Goal: Task Accomplishment & Management: Complete application form

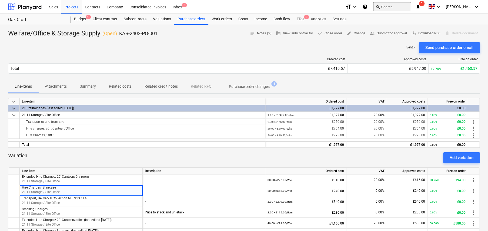
click at [393, 6] on button "search Search" at bounding box center [392, 6] width 38 height 9
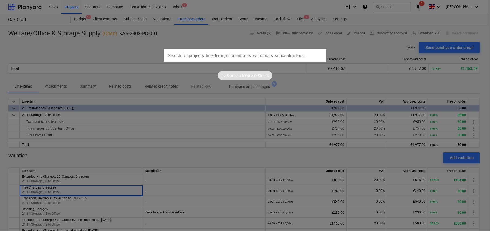
click at [198, 56] on input "text" at bounding box center [245, 56] width 162 height 14
click at [190, 17] on div at bounding box center [245, 115] width 490 height 231
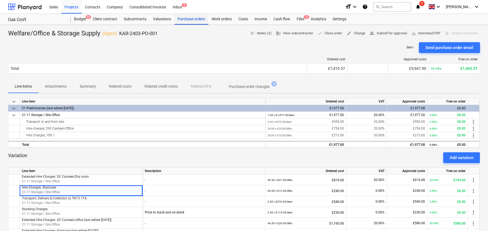
click at [193, 20] on div "Purchase orders" at bounding box center [191, 19] width 34 height 11
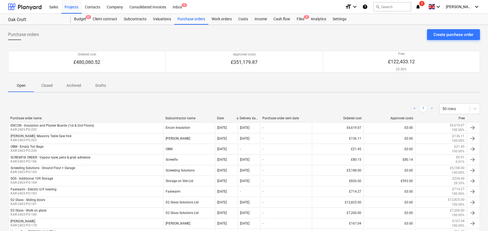
click at [46, 85] on p "Closed" at bounding box center [47, 86] width 13 height 6
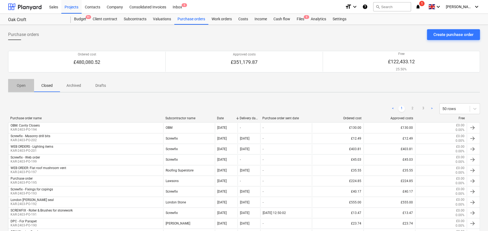
click at [22, 84] on p "Open" at bounding box center [21, 86] width 13 height 6
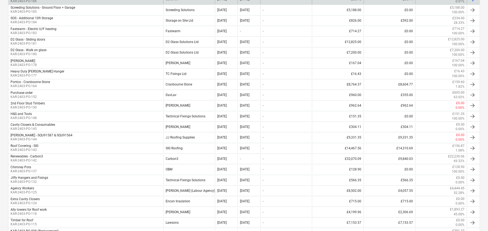
scroll to position [162, 0]
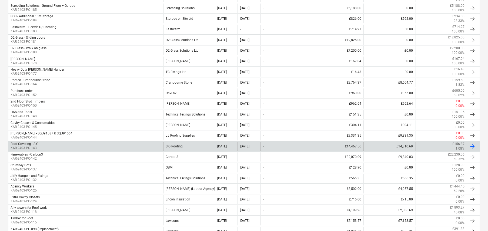
click at [42, 143] on div "Roof Covering - SIG KAR-2403-PO-143" at bounding box center [85, 146] width 155 height 9
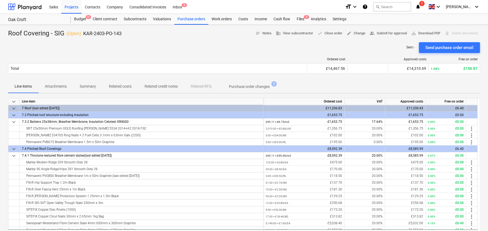
click at [164, 87] on p "Related credit notes" at bounding box center [161, 86] width 33 height 6
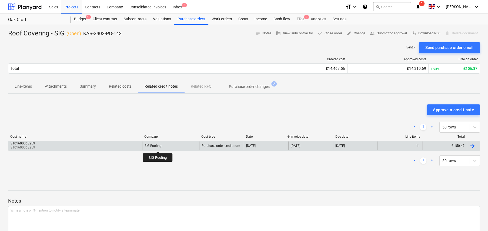
click at [158, 146] on div "SIG Roofing" at bounding box center [153, 146] width 17 height 4
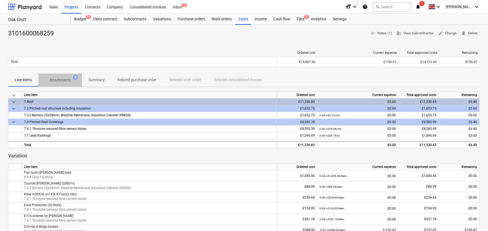
click at [54, 78] on p "Attachments" at bounding box center [60, 80] width 22 height 6
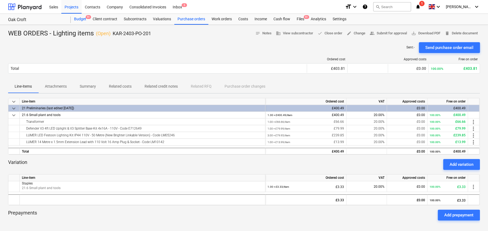
click at [83, 18] on div "Budget 9+" at bounding box center [80, 19] width 19 height 11
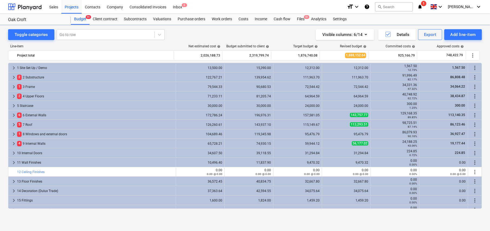
scroll to position [162, 0]
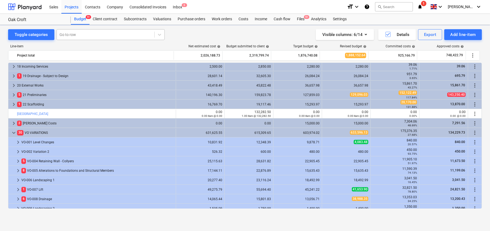
click at [86, 34] on div at bounding box center [105, 34] width 92 height 5
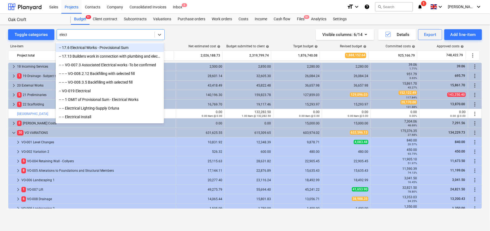
type input "electr"
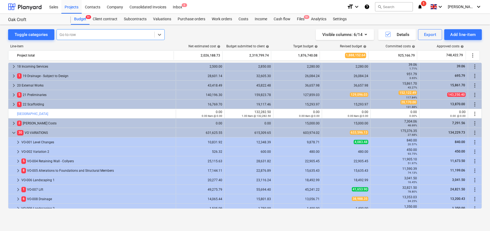
click at [86, 34] on div at bounding box center [105, 34] width 92 height 5
type input "vo-019"
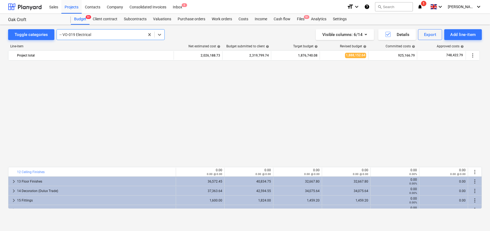
scroll to position [297, 0]
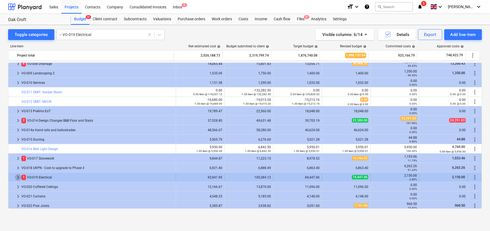
click at [16, 178] on span "keyboard_arrow_right" at bounding box center [18, 177] width 6 height 6
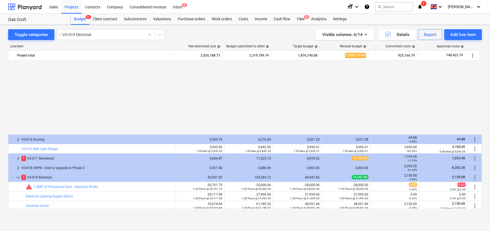
scroll to position [378, 0]
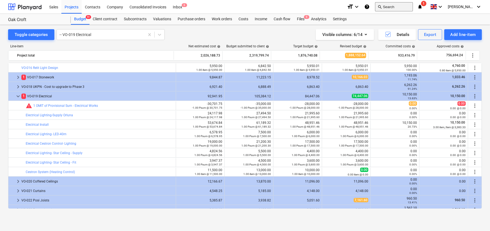
click at [391, 4] on button "search Search" at bounding box center [394, 6] width 38 height 9
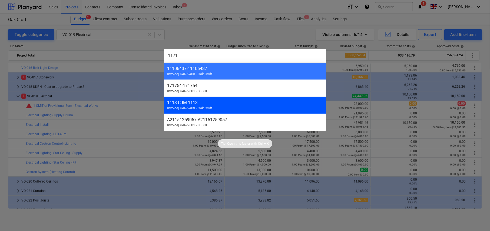
type input "1171"
click at [182, 103] on div "1113 - CJM-1113" at bounding box center [245, 102] width 156 height 5
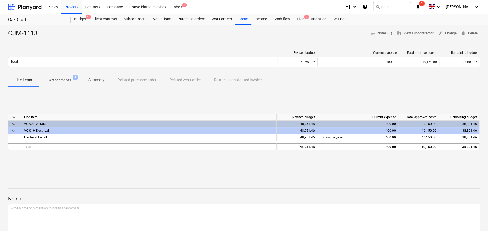
click at [59, 77] on p "Attachments" at bounding box center [60, 80] width 22 height 6
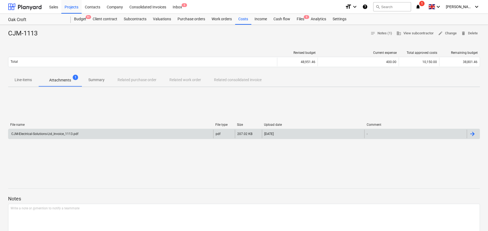
click at [73, 136] on div "CJM-Electrical-Solutions-Ltd_Invoice_1113.pdf" at bounding box center [110, 133] width 205 height 9
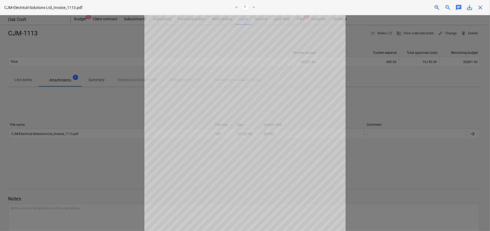
click at [482, 8] on span "close" at bounding box center [480, 7] width 6 height 6
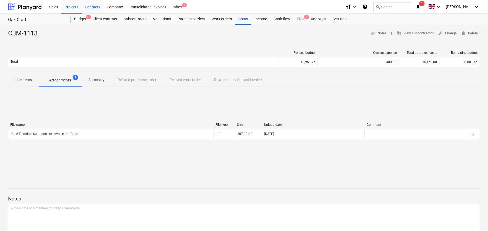
click at [95, 7] on div "Contacts" at bounding box center [93, 7] width 22 height 14
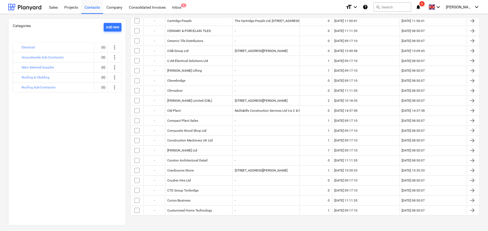
scroll to position [152, 0]
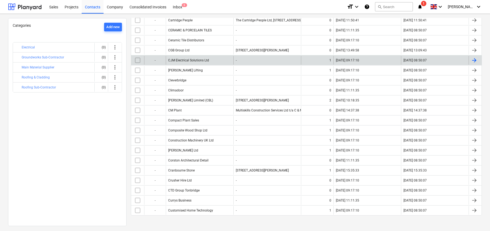
click at [201, 58] on div "CJM Electrical Solutions Ltd" at bounding box center [188, 60] width 41 height 4
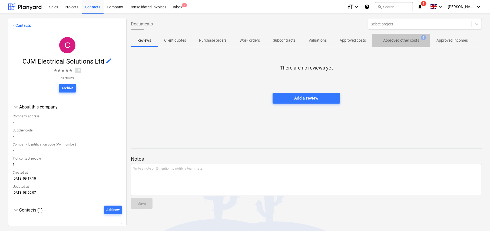
click at [401, 41] on p "Approved other costs" at bounding box center [401, 41] width 36 height 6
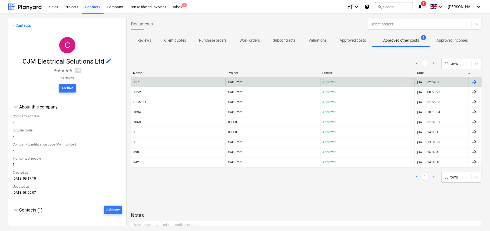
click at [235, 82] on span "Oak Croft" at bounding box center [235, 82] width 14 height 4
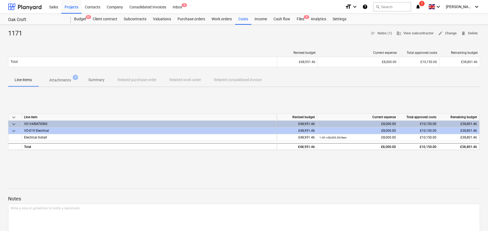
click at [61, 81] on p "Attachments" at bounding box center [60, 80] width 22 height 6
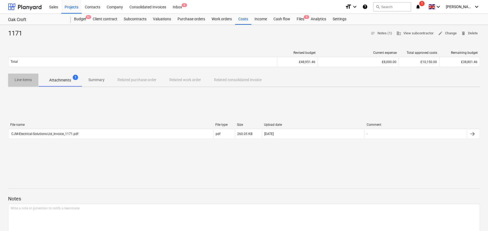
click at [26, 79] on p "Line-items" at bounding box center [23, 80] width 17 height 6
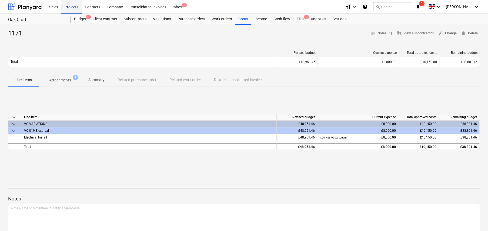
click at [69, 8] on div "Projects" at bounding box center [71, 7] width 20 height 14
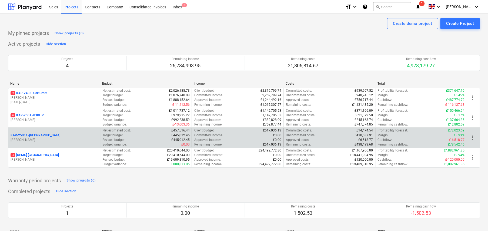
click at [43, 135] on p "KAR-2501a - [GEOGRAPHIC_DATA]" at bounding box center [36, 135] width 50 height 5
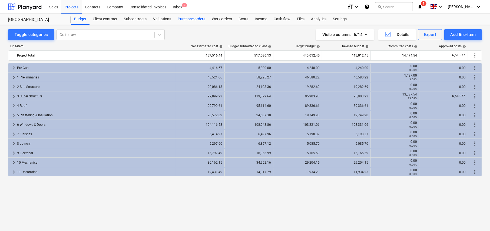
click at [187, 20] on div "Purchase orders" at bounding box center [191, 19] width 34 height 11
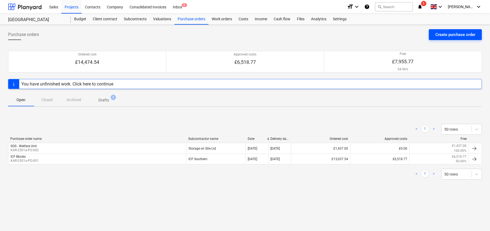
click at [450, 35] on div "Create purchase order" at bounding box center [455, 34] width 40 height 7
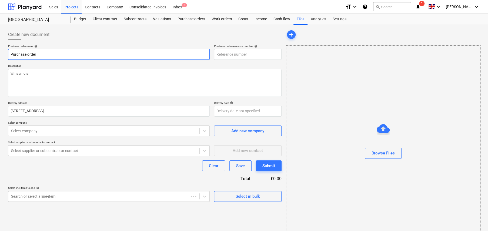
click at [109, 55] on input "Purchase order" at bounding box center [109, 54] width 202 height 11
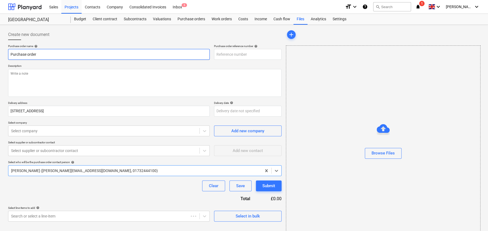
type textarea "x"
type input "KAR-2501a-PO-004"
click at [109, 55] on input "Purchase order" at bounding box center [109, 54] width 202 height 11
type textarea "x"
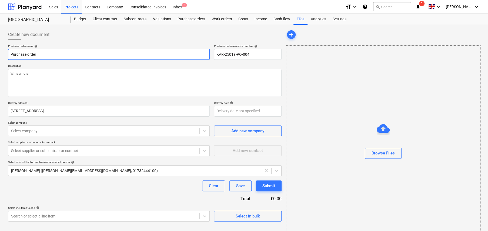
type input "D"
type textarea "x"
type input "DA"
type textarea "x"
type input "DAV"
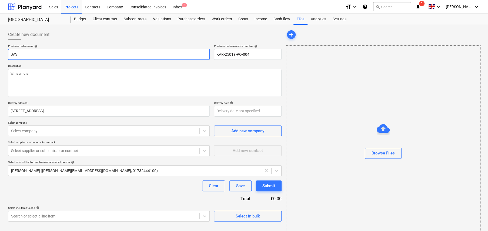
type textarea "x"
type input "DAVL"
type textarea "x"
type input "DAVLA"
type textarea "x"
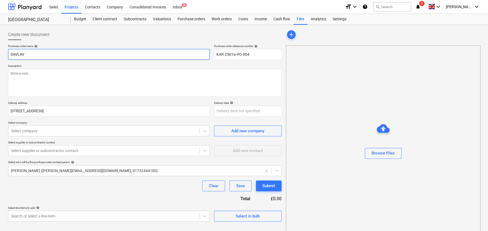
type input "DAVLAV"
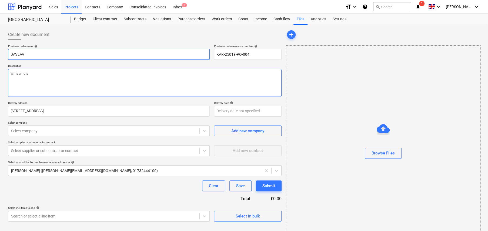
type textarea "x"
type textarea "F"
type textarea "x"
type textarea "Fo"
type textarea "x"
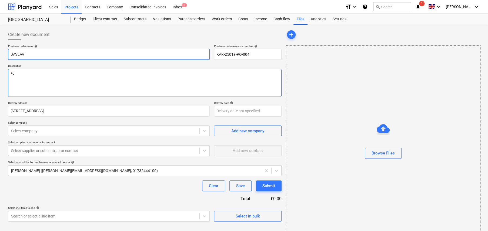
type textarea "For"
type textarea "x"
type textarea "For"
type textarea "x"
type textarea "For d"
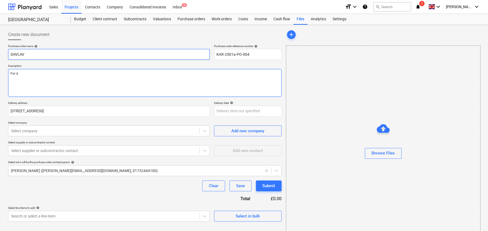
type textarea "x"
type textarea "For de"
type textarea "x"
type textarea "For del"
type textarea "x"
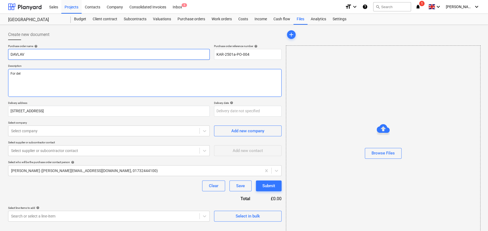
type textarea "For deli"
type textarea "x"
type textarea "For deliv"
type textarea "x"
type textarea "For delive"
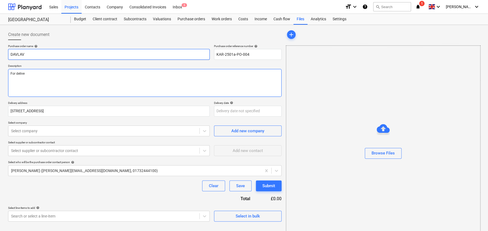
type textarea "x"
type textarea "For deliver"
type textarea "x"
type textarea "For delivery"
type textarea "x"
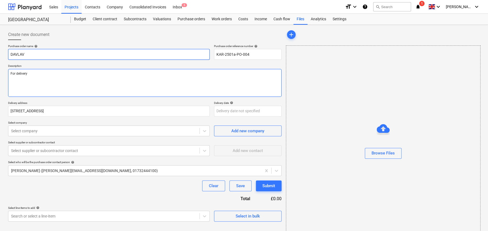
type textarea "For delivery"
type textarea "x"
type textarea "For delivery t"
type textarea "x"
type textarea "For delivery to"
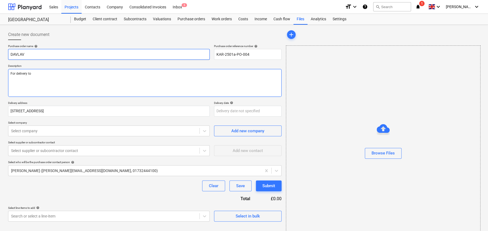
type textarea "x"
type textarea "For delivery to s"
type textarea "x"
type textarea "For delivery to si"
type textarea "x"
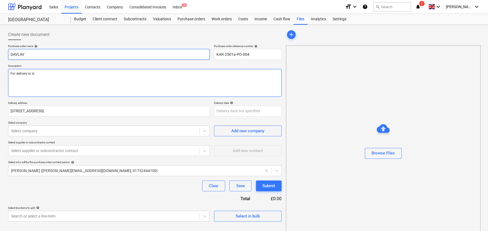
type textarea "For delivery to sit"
type textarea "x"
type textarea "For delivery to site"
type textarea "x"
type textarea "For delivery to site"
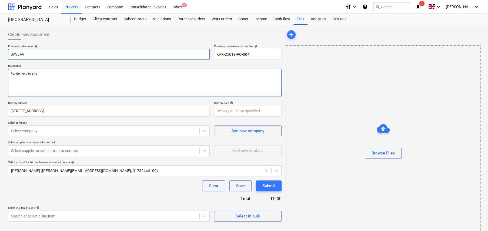
type textarea "x"
type textarea "For delivery to site b"
type textarea "x"
type textarea "For delivery to site by"
type textarea "x"
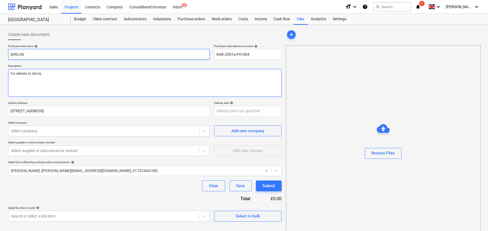
type textarea "For delivery to site by"
type textarea "x"
type textarea "For delivery to site by 2"
type textarea "x"
type textarea "For delivery to site by 23"
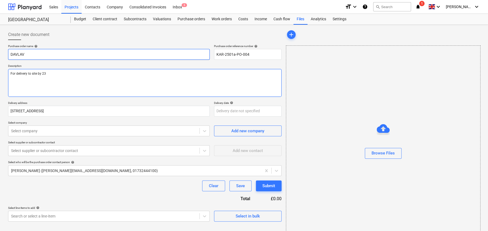
type textarea "x"
type textarea "For delivery to site by 23r"
type textarea "x"
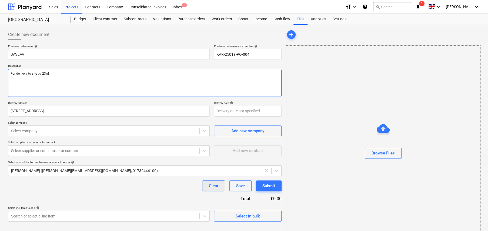
type textarea "For delivery to site by 23rd"
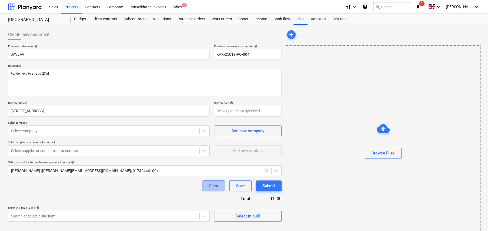
click at [214, 185] on div "Clear" at bounding box center [213, 185] width 9 height 7
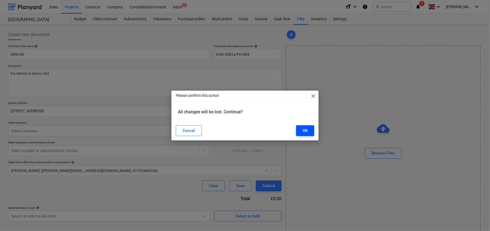
click at [304, 132] on div "OK" at bounding box center [304, 130] width 5 height 7
type textarea "x"
type input "Purchase order"
type input "KAR-2501a-PO-004"
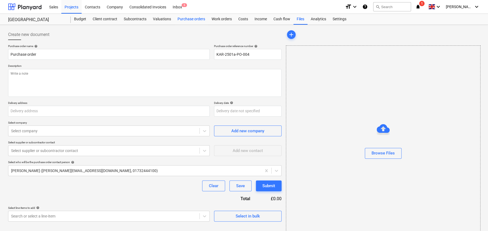
click at [183, 19] on div "Purchase orders" at bounding box center [191, 19] width 34 height 11
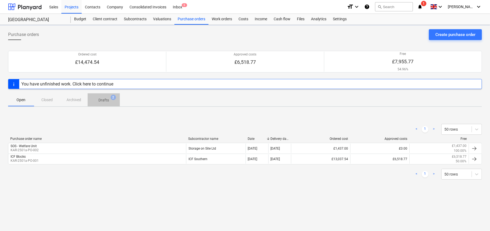
click at [105, 101] on p "Drafts" at bounding box center [103, 100] width 11 height 6
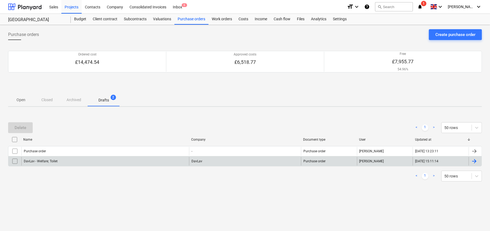
click at [61, 159] on div "DavLav - Welfare; Toilet" at bounding box center [104, 161] width 167 height 9
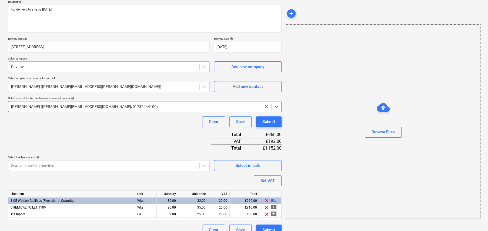
scroll to position [72, 0]
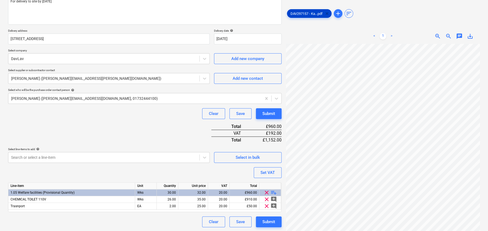
click at [328, 14] on span "clear" at bounding box center [327, 13] width 6 height 6
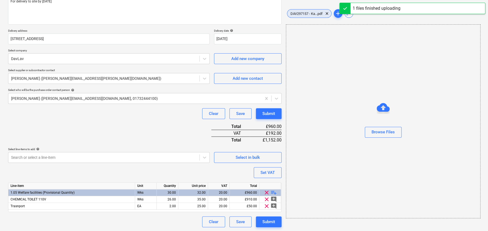
click at [303, 15] on span "DAV297157 - Ka...pdf" at bounding box center [306, 14] width 39 height 4
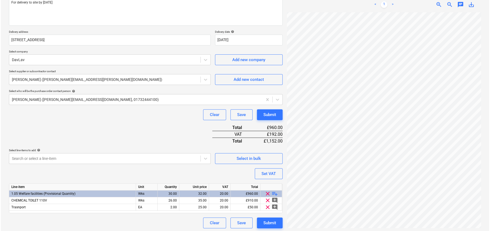
scroll to position [72, 0]
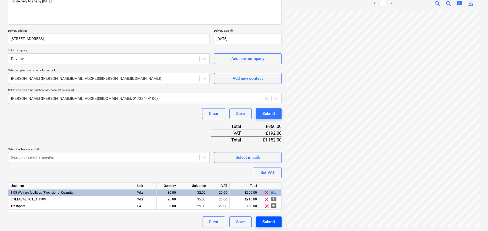
click at [269, 221] on div "Submit" at bounding box center [268, 221] width 13 height 7
type textarea "x"
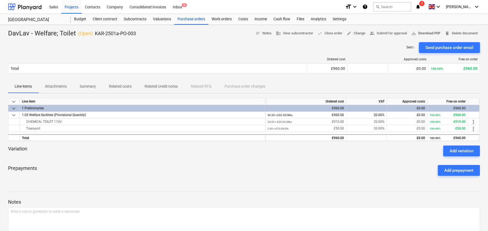
click at [412, 34] on span "save_alt" at bounding box center [413, 33] width 5 height 5
click at [317, 165] on div "Prepayments Add prepayment" at bounding box center [244, 169] width 472 height 19
click at [217, 48] on div "Sent : - Send purchase order email" at bounding box center [244, 47] width 472 height 11
drag, startPoint x: 192, startPoint y: 18, endPoint x: 193, endPoint y: 21, distance: 3.5
click at [192, 19] on div "Purchase orders" at bounding box center [191, 19] width 34 height 11
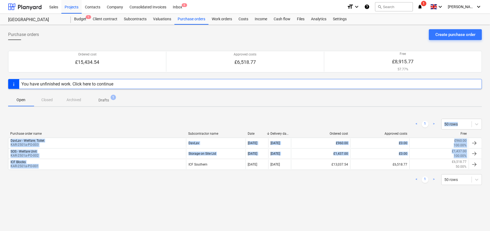
drag, startPoint x: 39, startPoint y: 166, endPoint x: 1403, endPoint y: 99, distance: 1365.6
click at [488, 99] on html "Sales Projects Contacts Company Consolidated Invoices Inbox 6 format_size keybo…" at bounding box center [245, 115] width 490 height 231
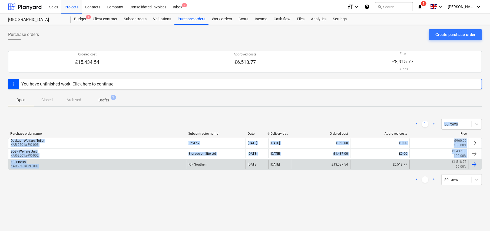
click at [27, 165] on p "KAR-2501a-PO-001" at bounding box center [25, 166] width 28 height 5
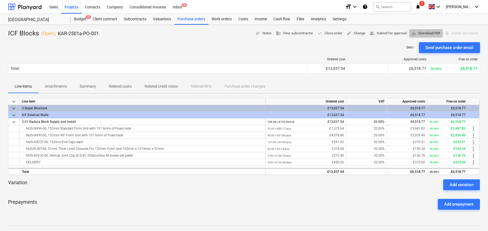
click at [423, 33] on span "save_alt Download PDF" at bounding box center [425, 33] width 29 height 6
click at [193, 21] on div "Purchase orders" at bounding box center [191, 19] width 34 height 11
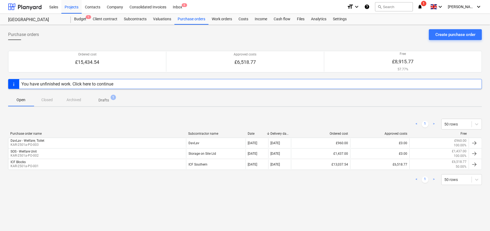
click at [106, 99] on p "Drafts" at bounding box center [103, 100] width 11 height 6
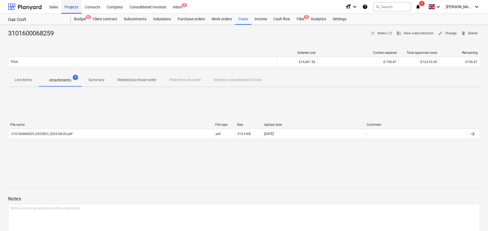
click at [73, 7] on div "Projects" at bounding box center [71, 7] width 20 height 14
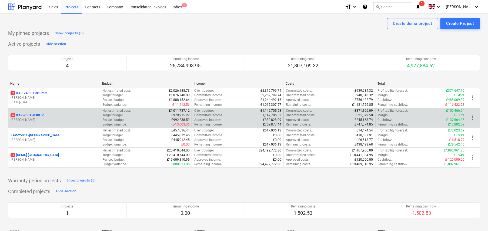
click at [39, 115] on p "4 KAR-2501 - 83BHP" at bounding box center [27, 115] width 33 height 5
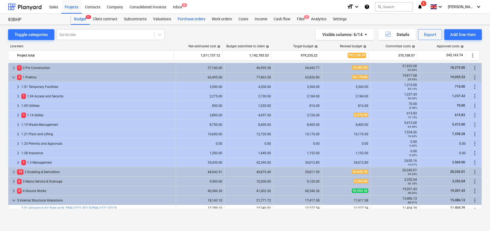
scroll to position [113, 0]
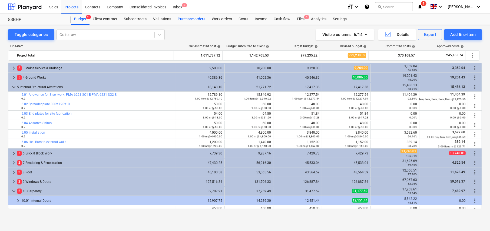
click at [191, 21] on div "Purchase orders" at bounding box center [191, 19] width 34 height 11
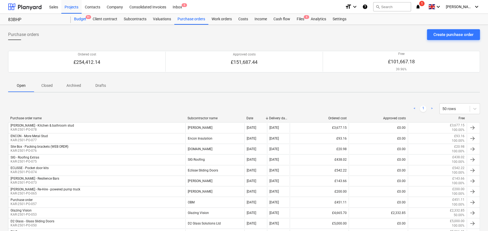
click at [85, 19] on div "Budget 9+" at bounding box center [80, 19] width 19 height 11
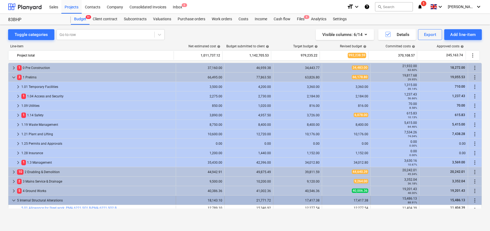
scroll to position [113, 0]
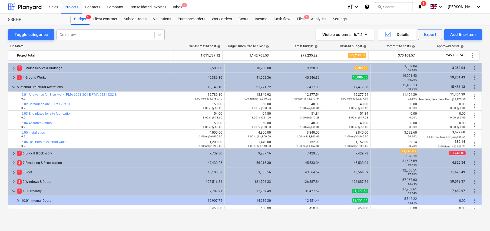
click at [79, 31] on div "Go to row" at bounding box center [106, 35] width 98 height 8
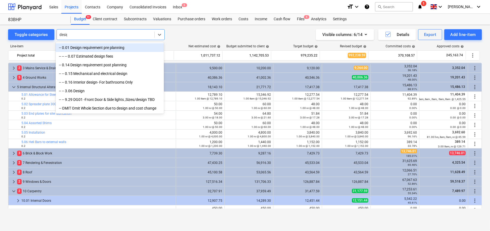
type input "design"
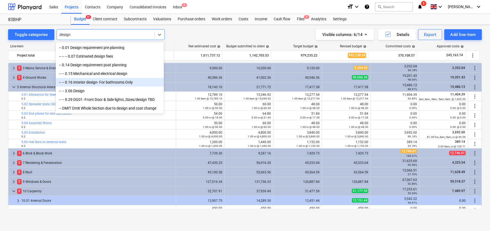
click at [104, 85] on div "-- -- 0.16 Interior design- For bathrooms Only" at bounding box center [110, 82] width 108 height 9
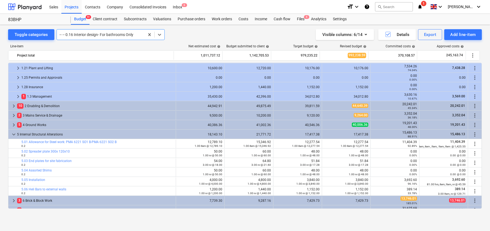
scroll to position [38, 0]
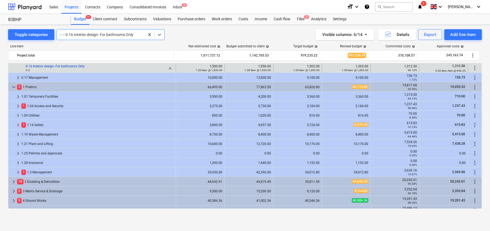
click at [63, 66] on link "0.16 Interior design- For bathrooms Only" at bounding box center [55, 66] width 59 height 4
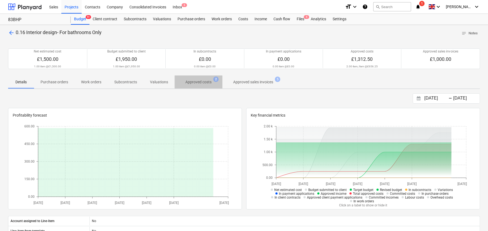
click at [201, 84] on p "Approved costs" at bounding box center [198, 82] width 26 height 6
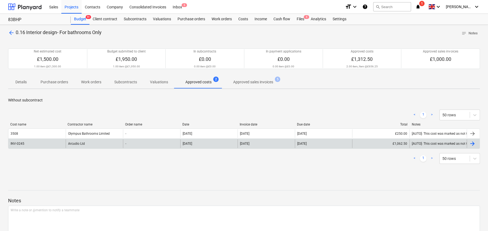
click at [81, 144] on div "Arcudio Ltd" at bounding box center [94, 143] width 57 height 9
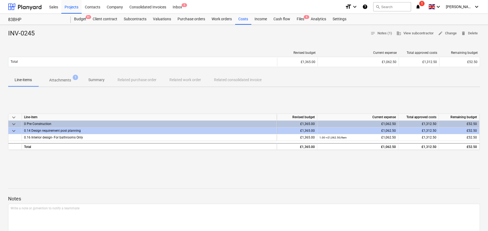
click at [65, 82] on p "Attachments" at bounding box center [60, 80] width 22 height 6
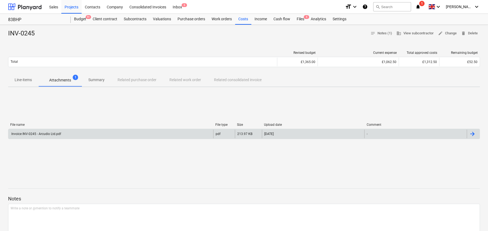
click at [58, 134] on div "Invoice INV-0245 - Arcudio Ltd.pdf" at bounding box center [36, 134] width 51 height 4
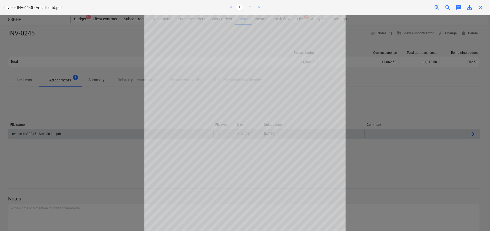
scroll to position [70, 0]
click at [250, 8] on link "2" at bounding box center [250, 7] width 6 height 6
click at [240, 8] on link "1" at bounding box center [239, 7] width 6 height 6
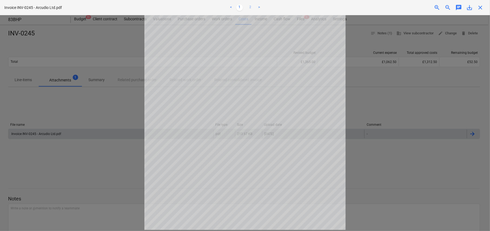
click at [250, 7] on link "2" at bounding box center [250, 7] width 6 height 6
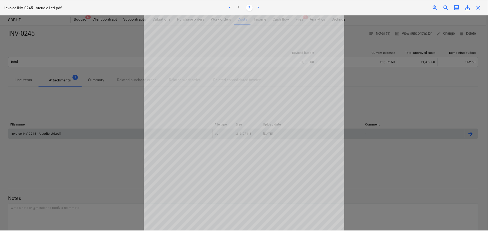
scroll to position [0, 0]
click at [67, 39] on div at bounding box center [245, 123] width 490 height 216
click at [482, 7] on span "close" at bounding box center [480, 7] width 6 height 6
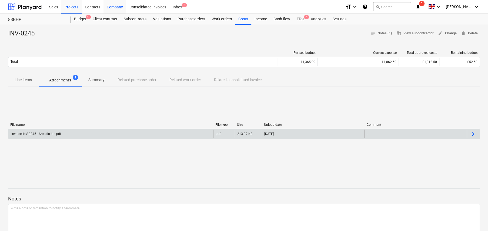
click at [114, 8] on div "Company" at bounding box center [114, 7] width 23 height 14
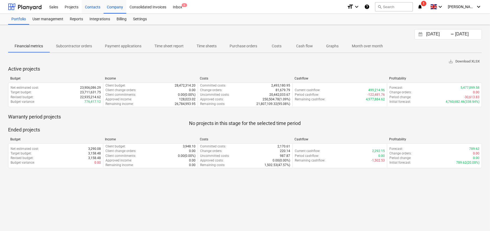
click at [91, 7] on div "Contacts" at bounding box center [93, 7] width 22 height 14
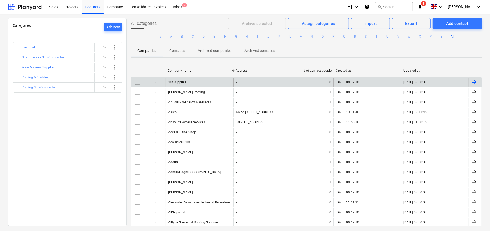
click at [192, 36] on button "C" at bounding box center [192, 36] width 6 height 6
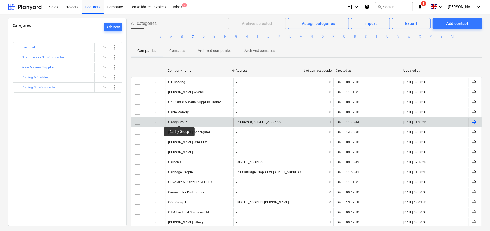
click at [179, 121] on div "Caddy Group" at bounding box center [177, 122] width 19 height 4
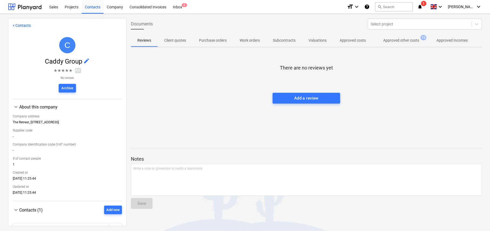
click at [404, 41] on p "Approved other costs" at bounding box center [401, 41] width 36 height 6
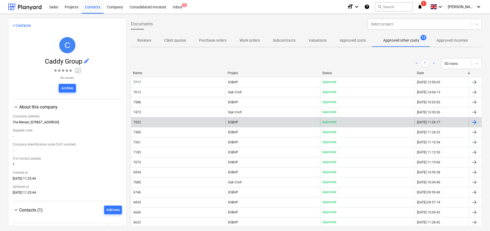
click at [143, 120] on div "7522" at bounding box center [178, 122] width 94 height 9
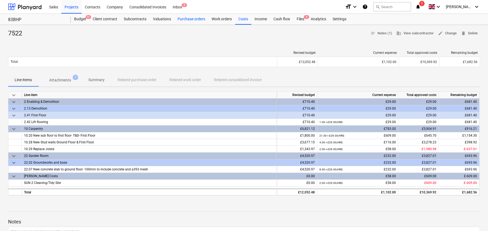
click at [191, 18] on div "Purchase orders" at bounding box center [191, 19] width 34 height 11
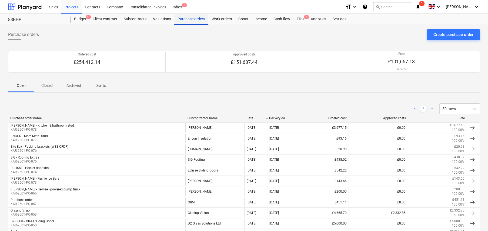
click at [185, 20] on div "Purchase orders" at bounding box center [191, 19] width 34 height 11
click at [49, 85] on p "Closed" at bounding box center [47, 86] width 13 height 6
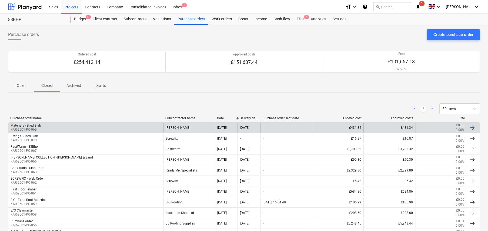
click at [49, 126] on div "Materials - Shed Slab KAR-2501-PO-069" at bounding box center [85, 127] width 155 height 9
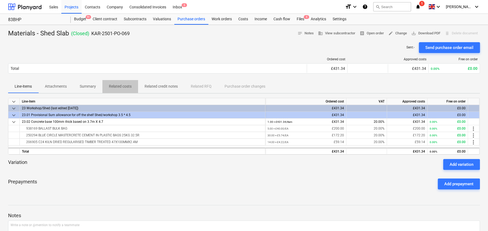
click at [117, 87] on p "Related costs" at bounding box center [120, 86] width 23 height 6
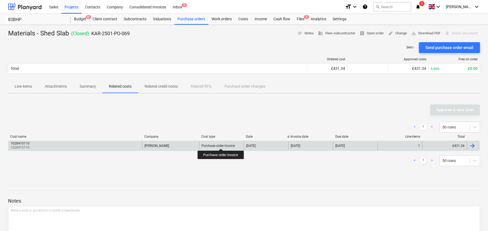
click at [221, 144] on div "Purchase order invoice" at bounding box center [218, 146] width 33 height 4
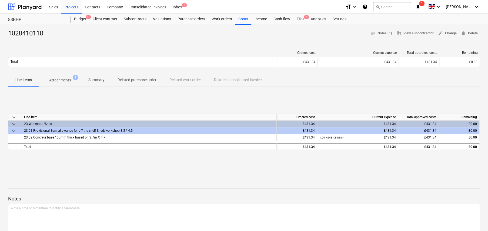
click at [61, 80] on p "Attachments" at bounding box center [60, 80] width 22 height 6
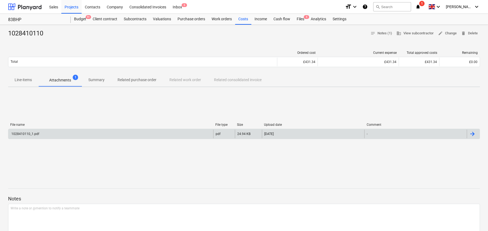
click at [58, 130] on div "1028410110_1.pdf" at bounding box center [110, 133] width 205 height 9
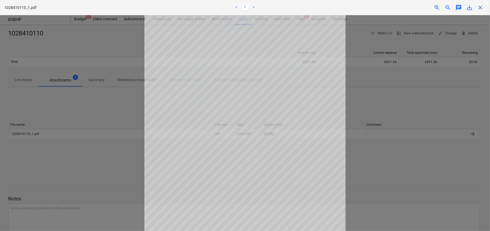
click at [380, 104] on div at bounding box center [245, 123] width 490 height 216
click at [480, 7] on span "close" at bounding box center [480, 7] width 6 height 6
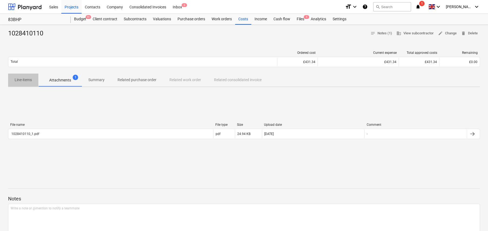
click at [26, 80] on p "Line-items" at bounding box center [23, 80] width 17 height 6
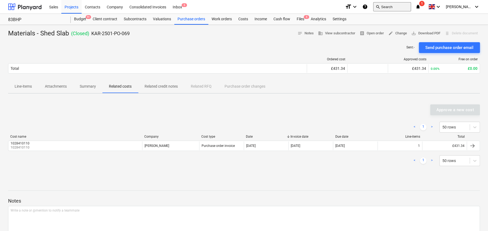
click at [394, 5] on button "search Search" at bounding box center [392, 6] width 38 height 9
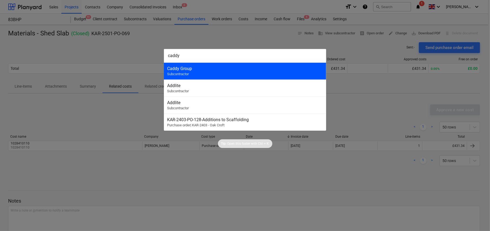
type input "caddy"
click at [189, 74] on span "Subcontractor" at bounding box center [178, 74] width 22 height 4
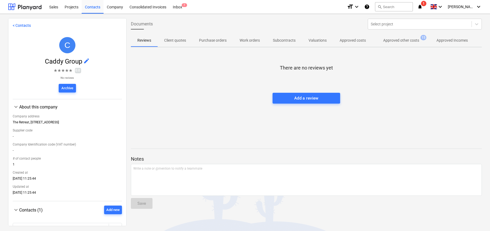
click at [393, 39] on p "Approved other costs" at bounding box center [401, 41] width 36 height 6
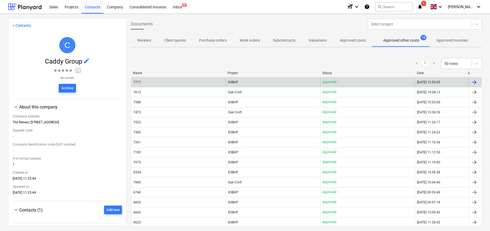
click at [232, 83] on span "83BHP" at bounding box center [233, 82] width 10 height 4
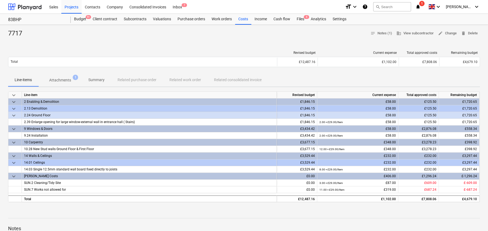
click at [63, 82] on p "Attachments" at bounding box center [60, 80] width 22 height 6
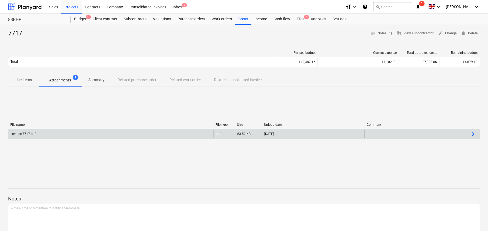
click at [40, 133] on div "Invoice 7717.pdf" at bounding box center [110, 133] width 205 height 9
click at [66, 135] on div "Invoice 7717.pdf" at bounding box center [110, 133] width 205 height 9
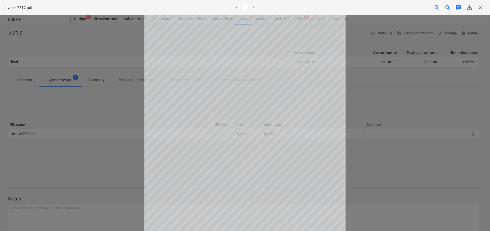
click at [481, 7] on span "close" at bounding box center [480, 7] width 6 height 6
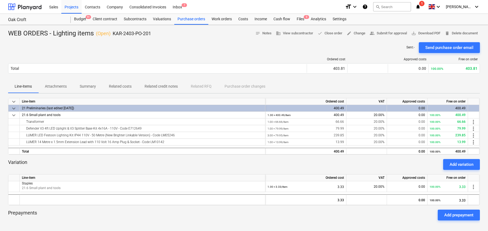
scroll to position [20, 0]
